Goal: Check status

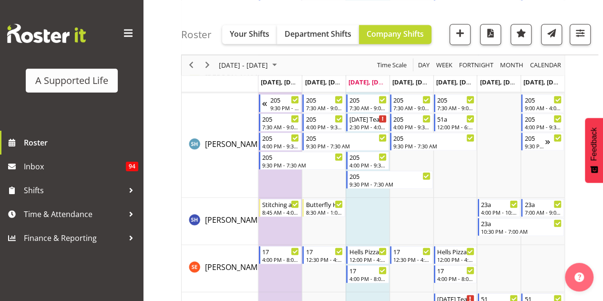
scroll to position [4678, 0]
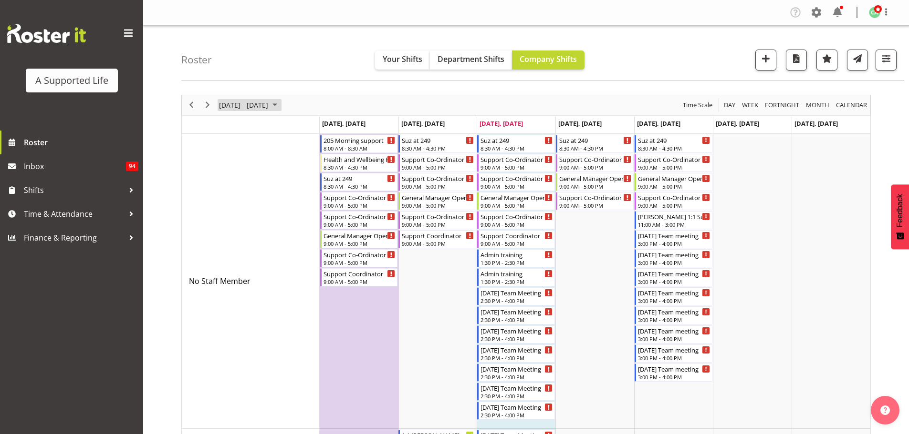
click at [269, 108] on span "[DATE] - [DATE]" at bounding box center [243, 105] width 51 height 12
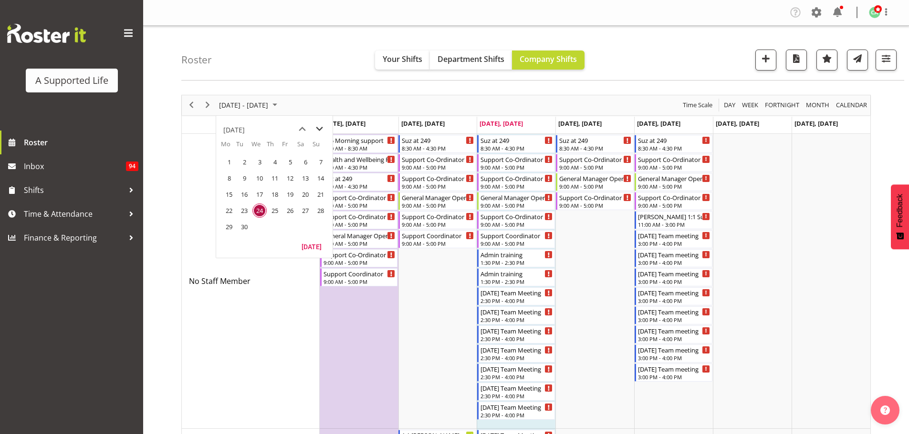
click at [316, 130] on span "next month" at bounding box center [319, 129] width 17 height 17
click at [300, 130] on span "previous month" at bounding box center [302, 129] width 17 height 17
click at [321, 130] on span "next month" at bounding box center [319, 129] width 17 height 17
click at [233, 179] on span "6" at bounding box center [229, 178] width 14 height 14
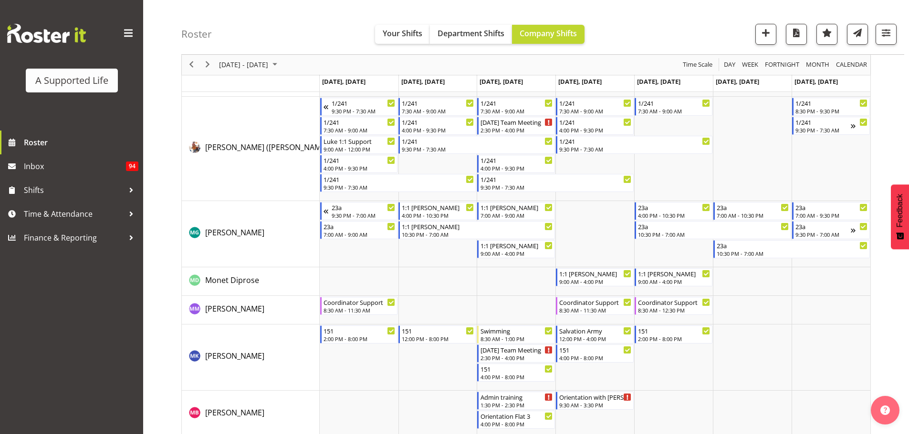
scroll to position [3577, 0]
